Goal: Task Accomplishment & Management: Use online tool/utility

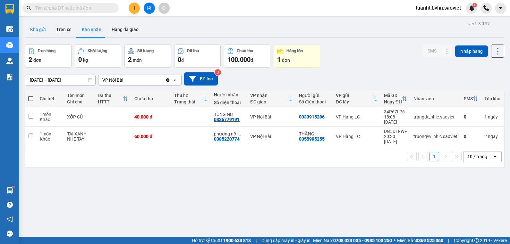
click at [36, 33] on button "Kho gửi" at bounding box center [38, 29] width 26 height 15
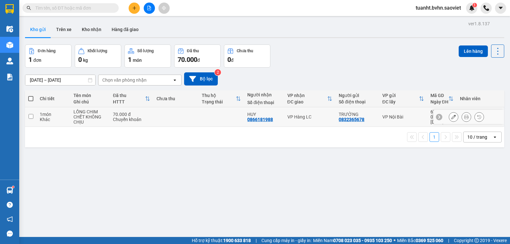
click at [30, 116] on input "checkbox" at bounding box center [31, 116] width 5 height 5
checkbox input "true"
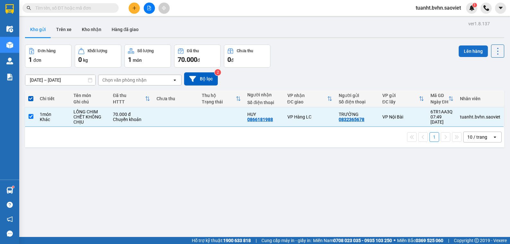
click at [464, 52] on button "Lên hàng" at bounding box center [472, 52] width 29 height 12
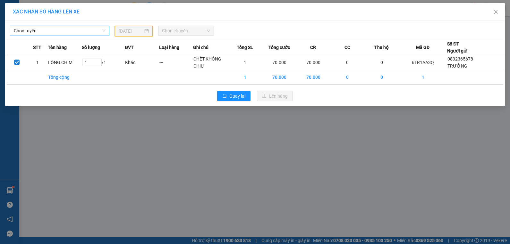
click at [69, 34] on span "Chọn tuyến" at bounding box center [60, 31] width 92 height 10
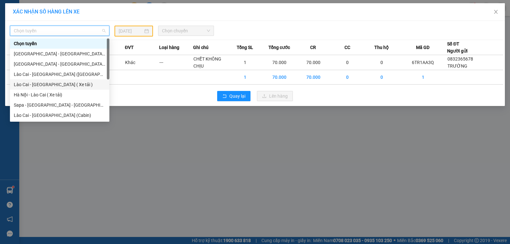
scroll to position [51, 0]
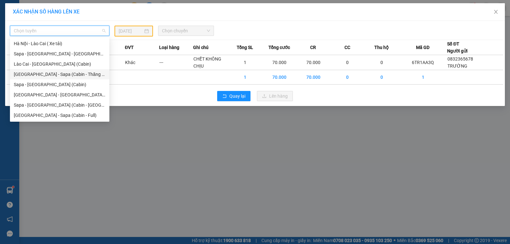
click at [80, 77] on div "[GEOGRAPHIC_DATA] - Sapa (Cabin - Thăng Long)" at bounding box center [60, 74] width 92 height 7
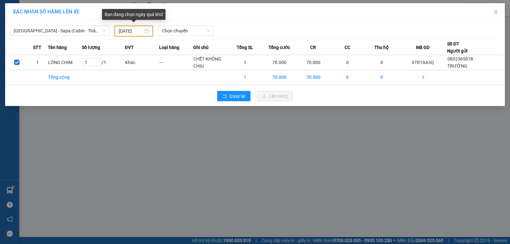
click at [121, 30] on input "[DATE]" at bounding box center [131, 31] width 24 height 7
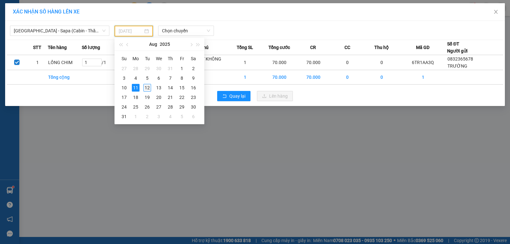
click at [146, 87] on div "12" at bounding box center [147, 88] width 8 height 8
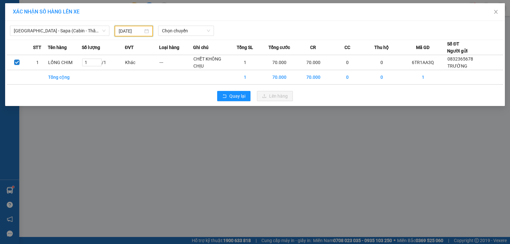
type input "[DATE]"
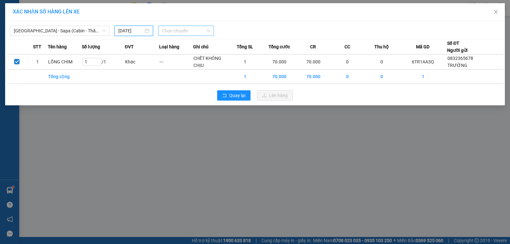
click at [178, 29] on span "Chọn chuyến" at bounding box center [186, 31] width 48 height 10
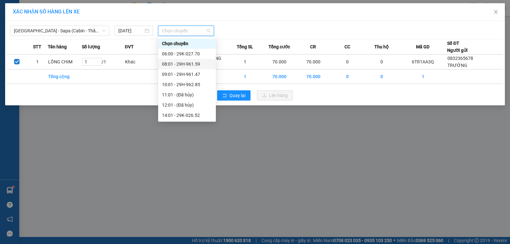
click at [198, 64] on div "08:01 - 29H-961.59" at bounding box center [187, 64] width 50 height 7
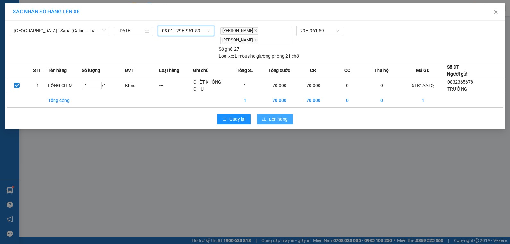
click at [282, 120] on span "Lên hàng" at bounding box center [278, 119] width 19 height 7
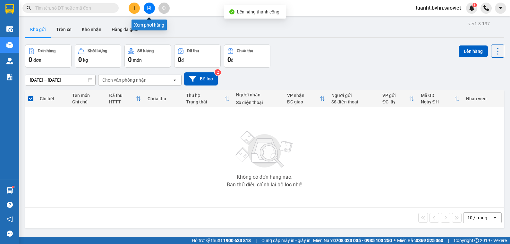
click at [151, 7] on icon "file-add" at bounding box center [149, 8] width 4 height 4
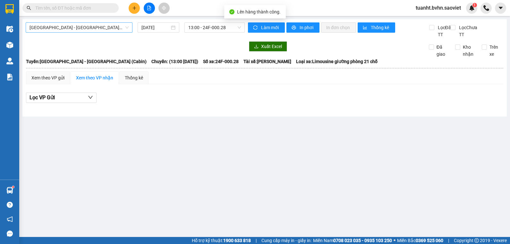
click at [92, 25] on span "[GEOGRAPHIC_DATA] - [GEOGRAPHIC_DATA] (Cabin)" at bounding box center [78, 28] width 99 height 10
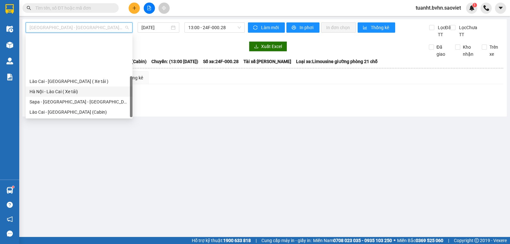
scroll to position [51, 0]
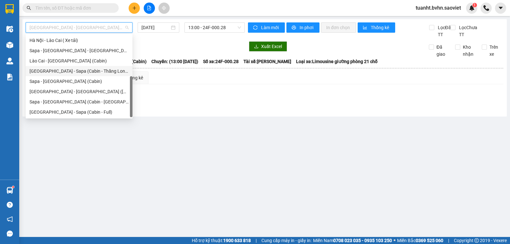
click at [93, 73] on div "[GEOGRAPHIC_DATA] - Sapa (Cabin - Thăng Long)" at bounding box center [78, 71] width 99 height 7
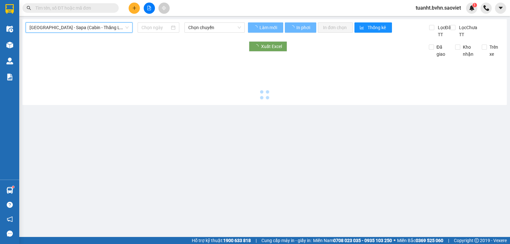
type input "[DATE]"
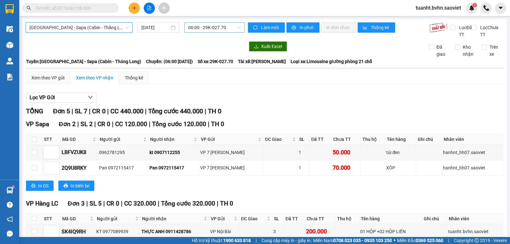
click at [210, 29] on span "06:00 - 29K-027.70" at bounding box center [214, 28] width 53 height 10
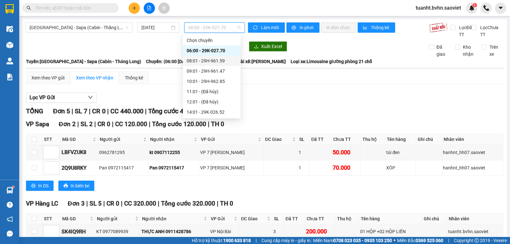
click at [222, 58] on div "08:01 - 29H-961.59" at bounding box center [212, 60] width 50 height 7
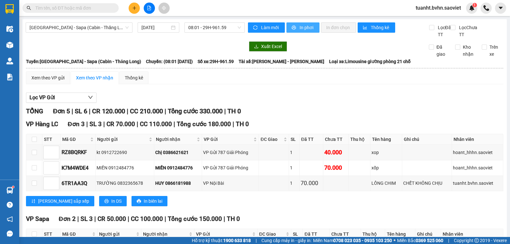
click at [306, 27] on span "In phơi" at bounding box center [306, 27] width 15 height 7
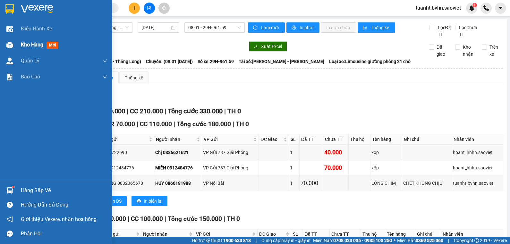
click at [11, 46] on img at bounding box center [9, 45] width 7 height 7
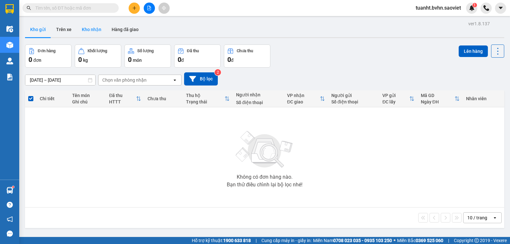
click at [100, 32] on button "Kho nhận" at bounding box center [92, 29] width 30 height 15
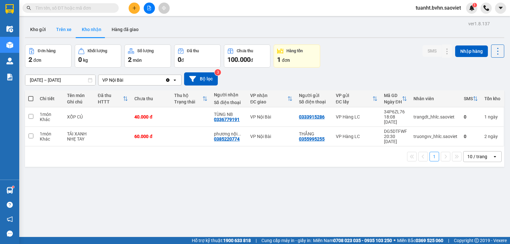
click at [62, 30] on button "Trên xe" at bounding box center [64, 29] width 26 height 15
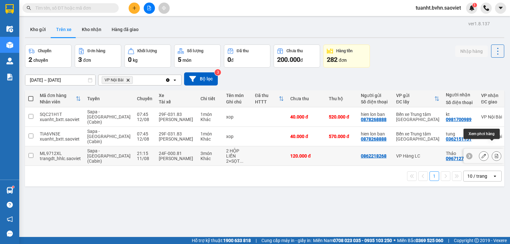
click at [495, 154] on icon at bounding box center [497, 156] width 4 height 4
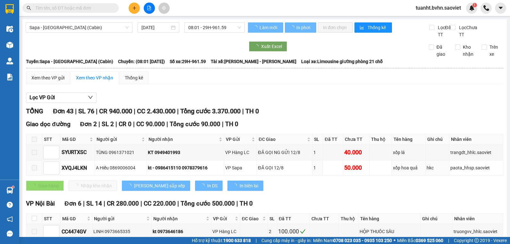
type input "[DATE]"
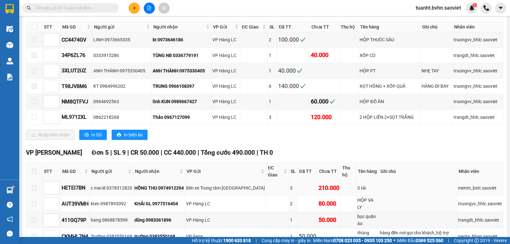
scroll to position [192, 0]
click at [33, 116] on input "checkbox" at bounding box center [34, 116] width 5 height 5
checkbox input "true"
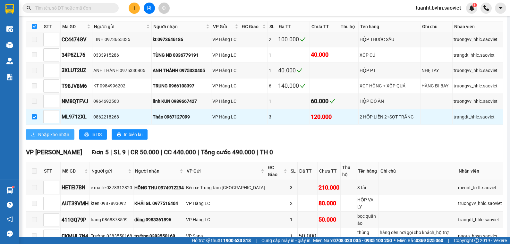
click at [56, 137] on span "Nhập kho nhận" at bounding box center [53, 134] width 31 height 7
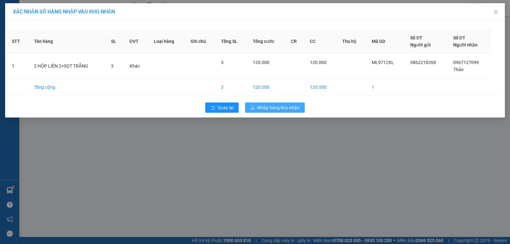
click at [289, 109] on span "Nhập hàng kho nhận" at bounding box center [278, 107] width 42 height 7
